Goal: Book appointment/travel/reservation

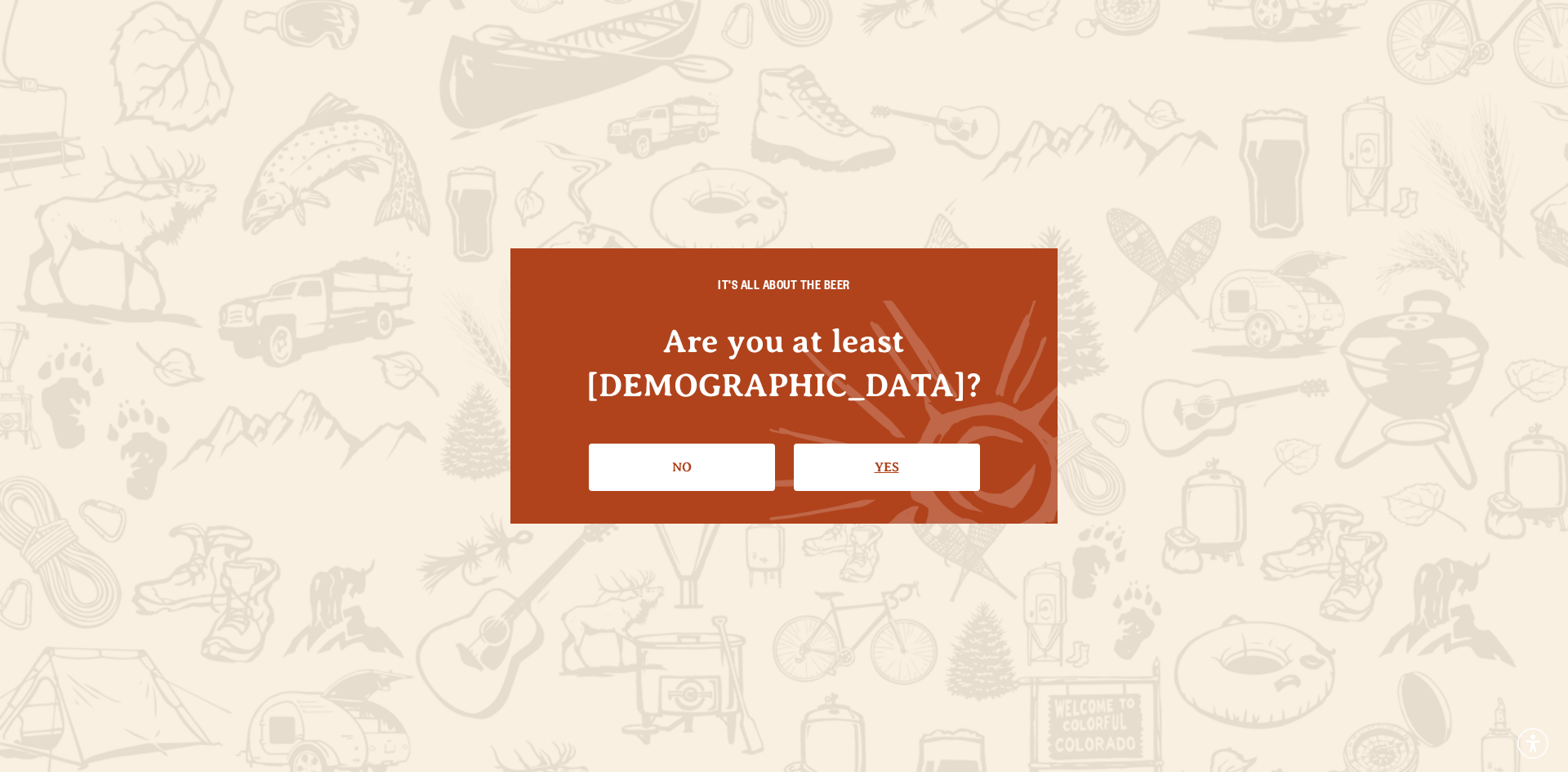
click at [843, 447] on link "Yes" at bounding box center [887, 467] width 186 height 47
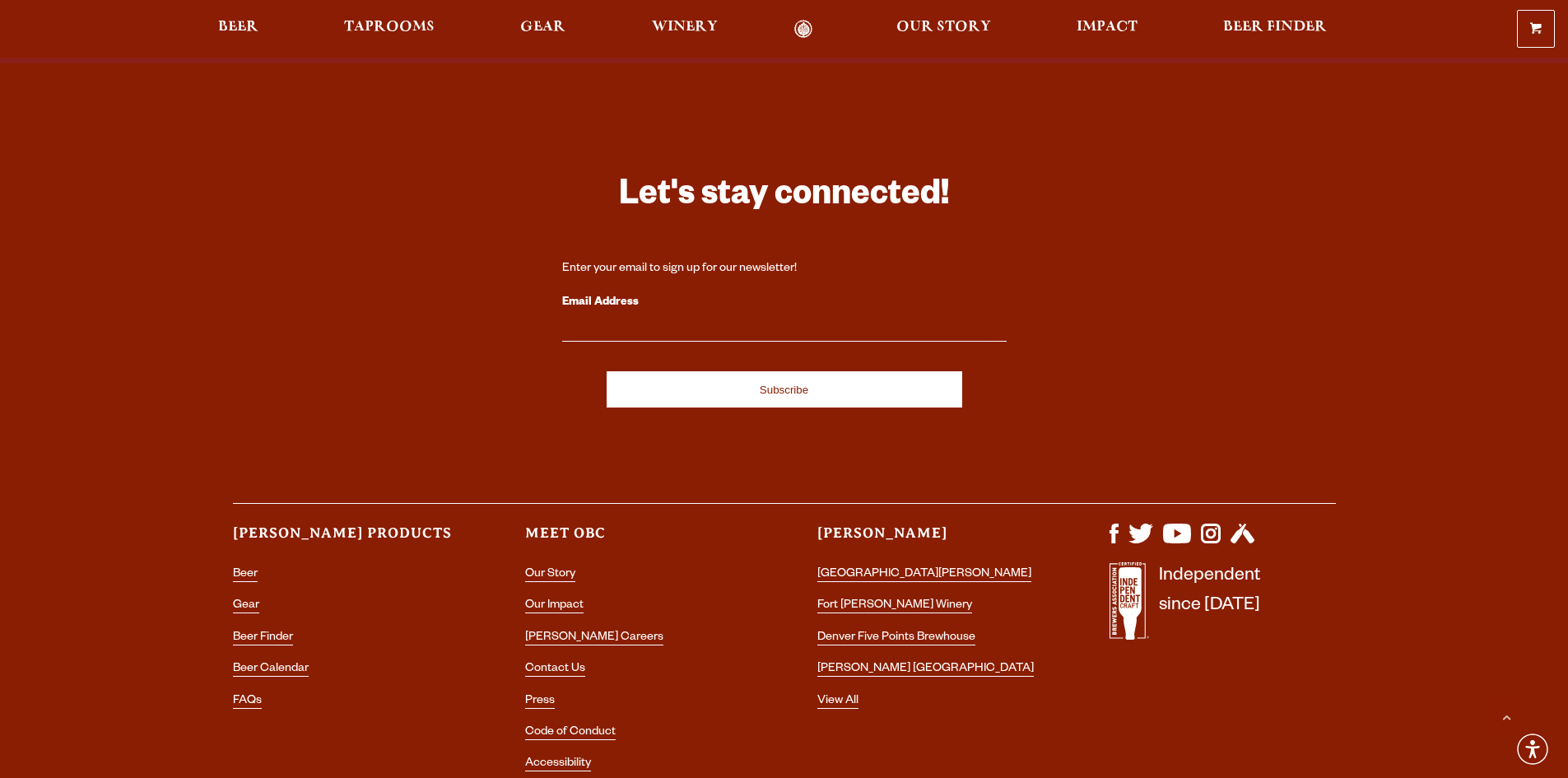
scroll to position [4774, 0]
click at [872, 567] on link "[GEOGRAPHIC_DATA][PERSON_NAME]" at bounding box center [924, 574] width 214 height 15
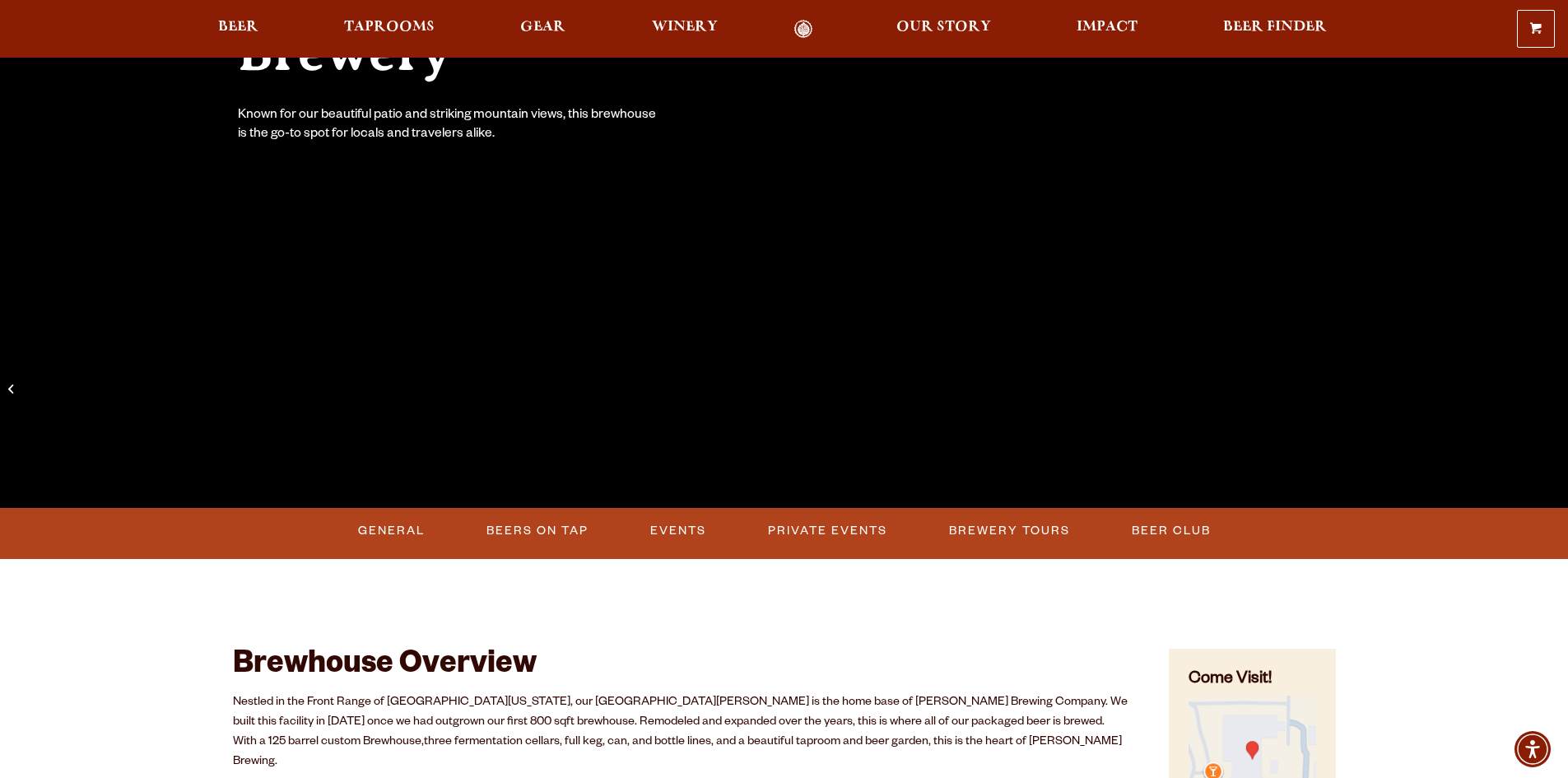
scroll to position [412, 0]
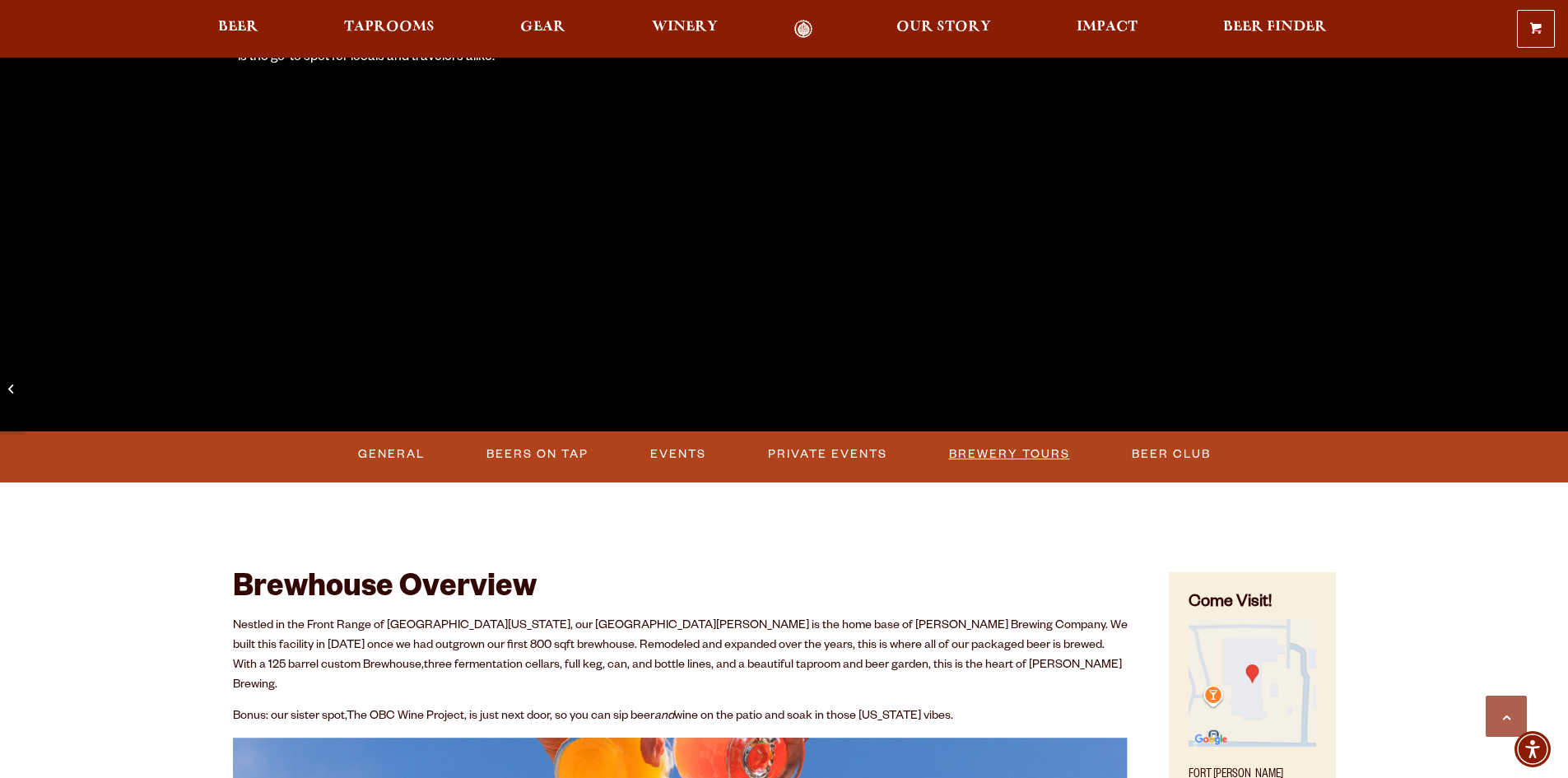
click at [1006, 456] on link "Brewery Tours" at bounding box center [1009, 455] width 134 height 38
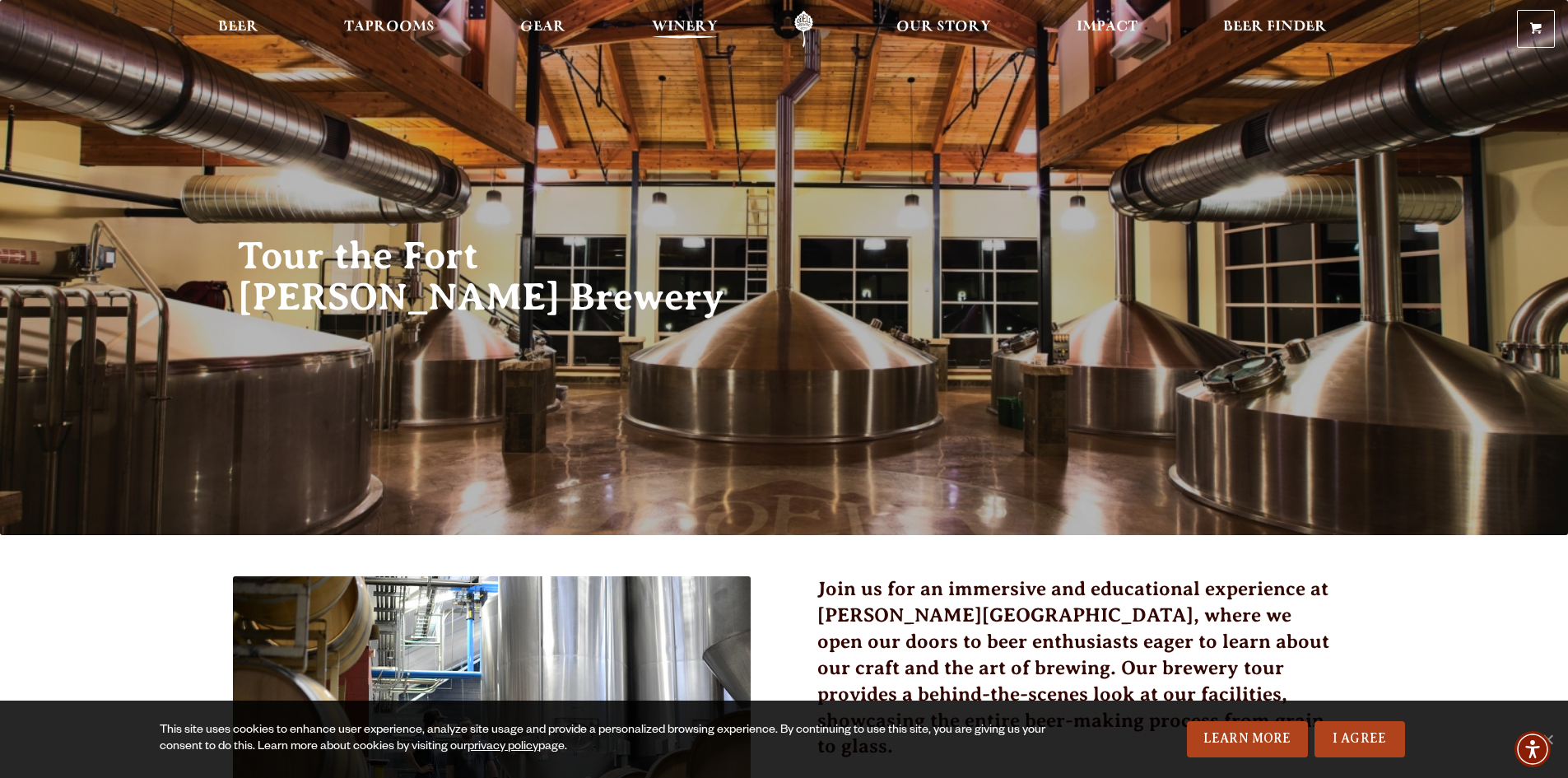
click at [669, 30] on span "Winery" at bounding box center [685, 27] width 66 height 13
